Goal: Task Accomplishment & Management: Use online tool/utility

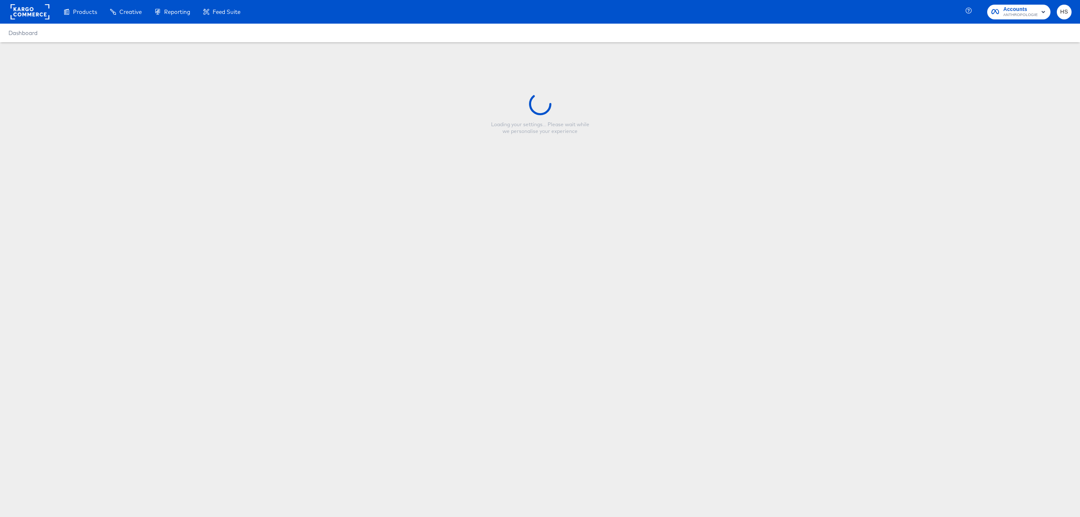
type input "Gift Shop - HOLIDAY FY25 - Multi Image (META)"
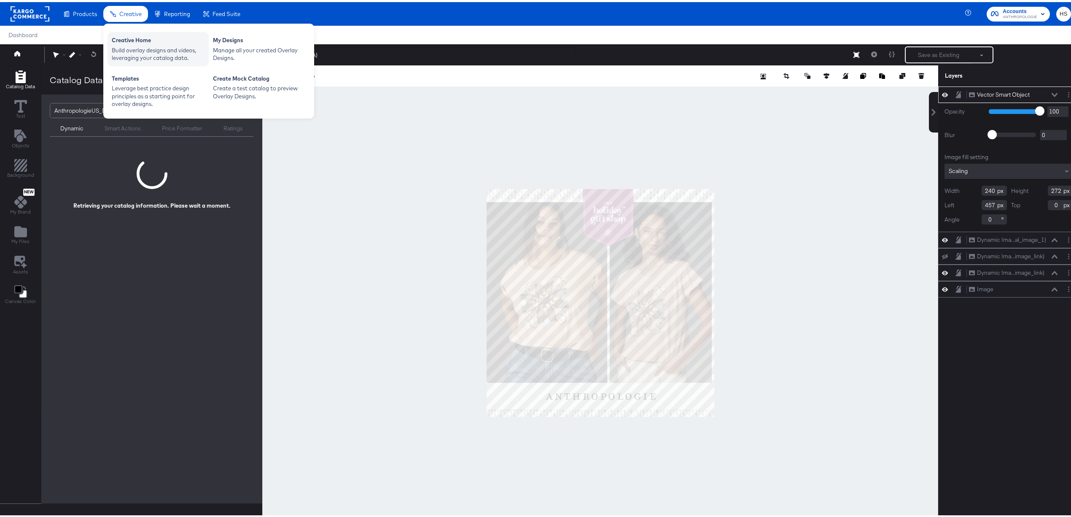
click at [127, 45] on div "Build overlay designs and videos, leveraging your catalog data." at bounding box center [158, 52] width 93 height 16
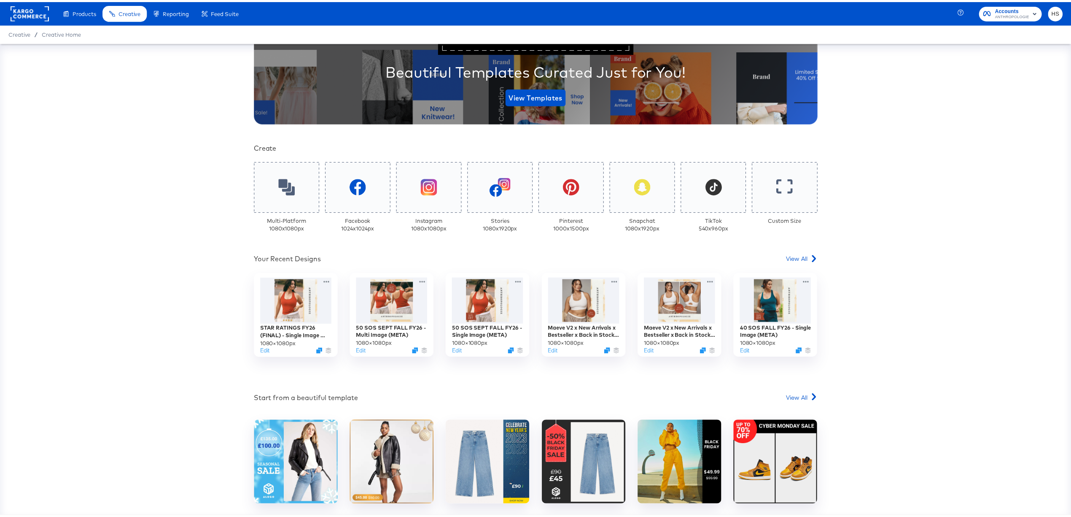
scroll to position [147, 0]
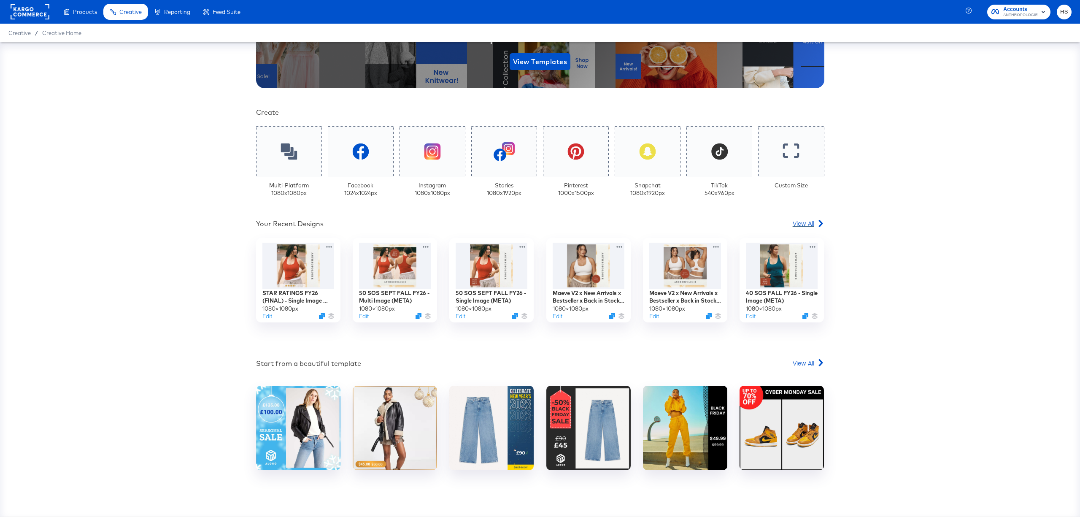
click at [807, 222] on span "View All" at bounding box center [804, 223] width 22 height 8
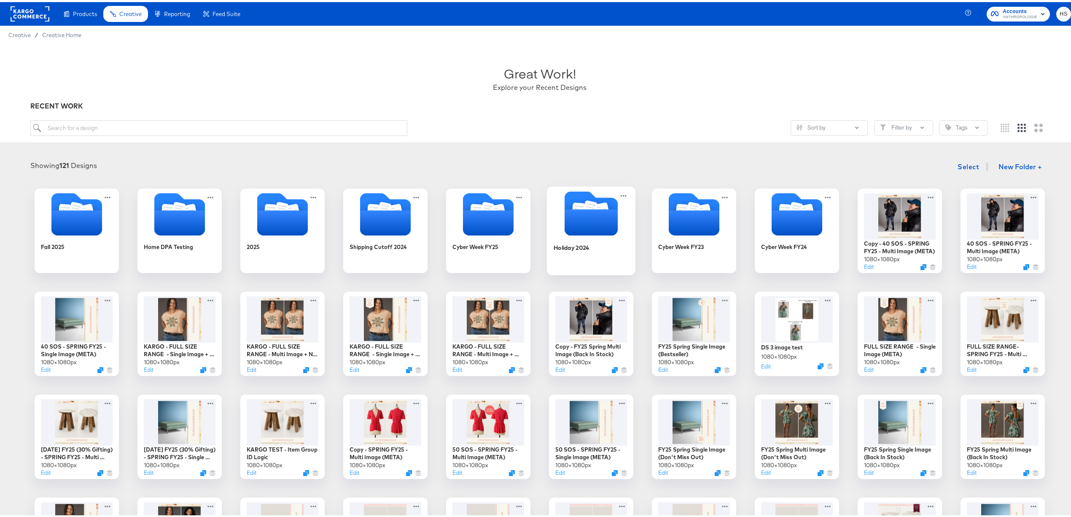
click at [577, 230] on icon "Folder" at bounding box center [591, 220] width 53 height 26
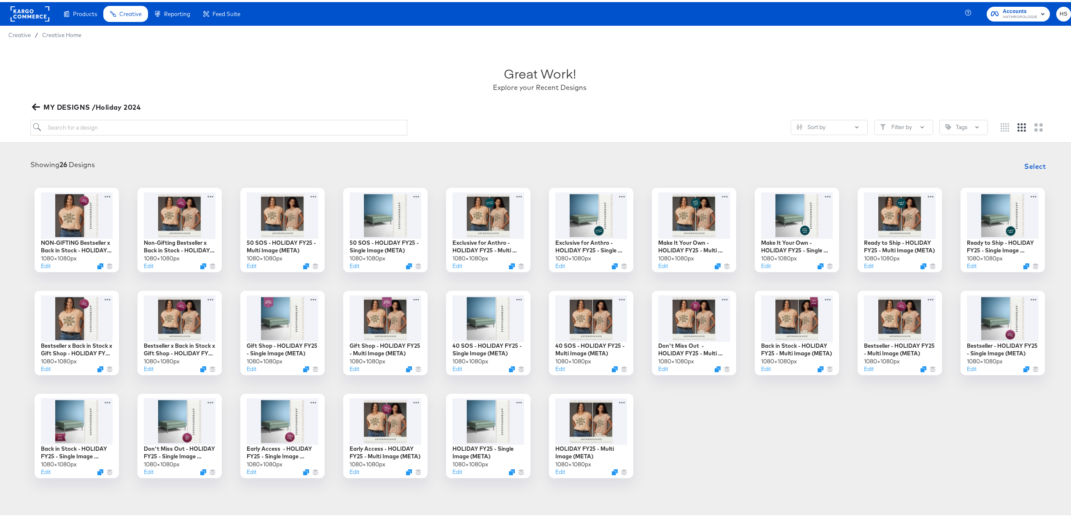
click at [32, 108] on icon "button" at bounding box center [36, 105] width 8 height 8
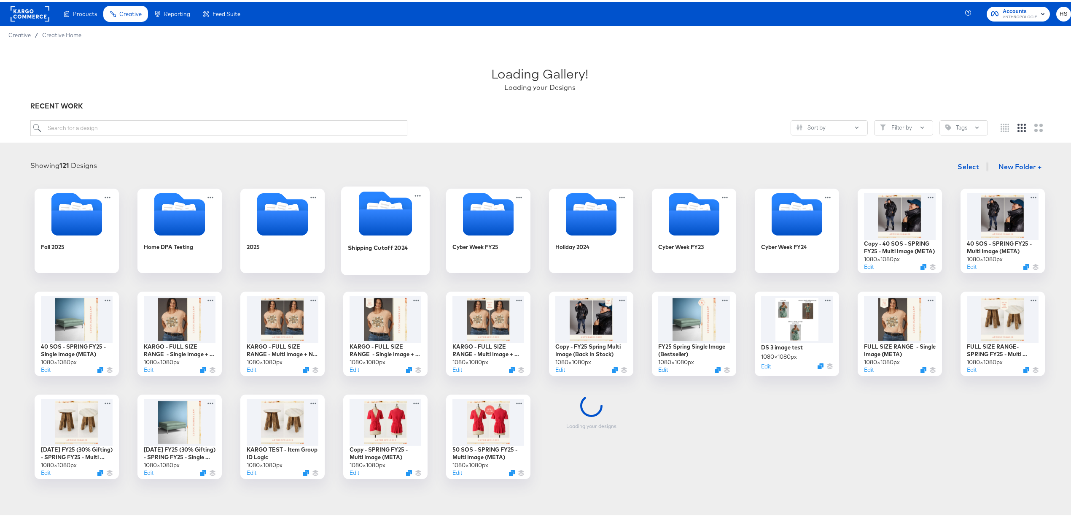
click at [382, 217] on icon "Folder" at bounding box center [385, 220] width 53 height 26
